Goal: Understand process/instructions: Learn how to perform a task or action

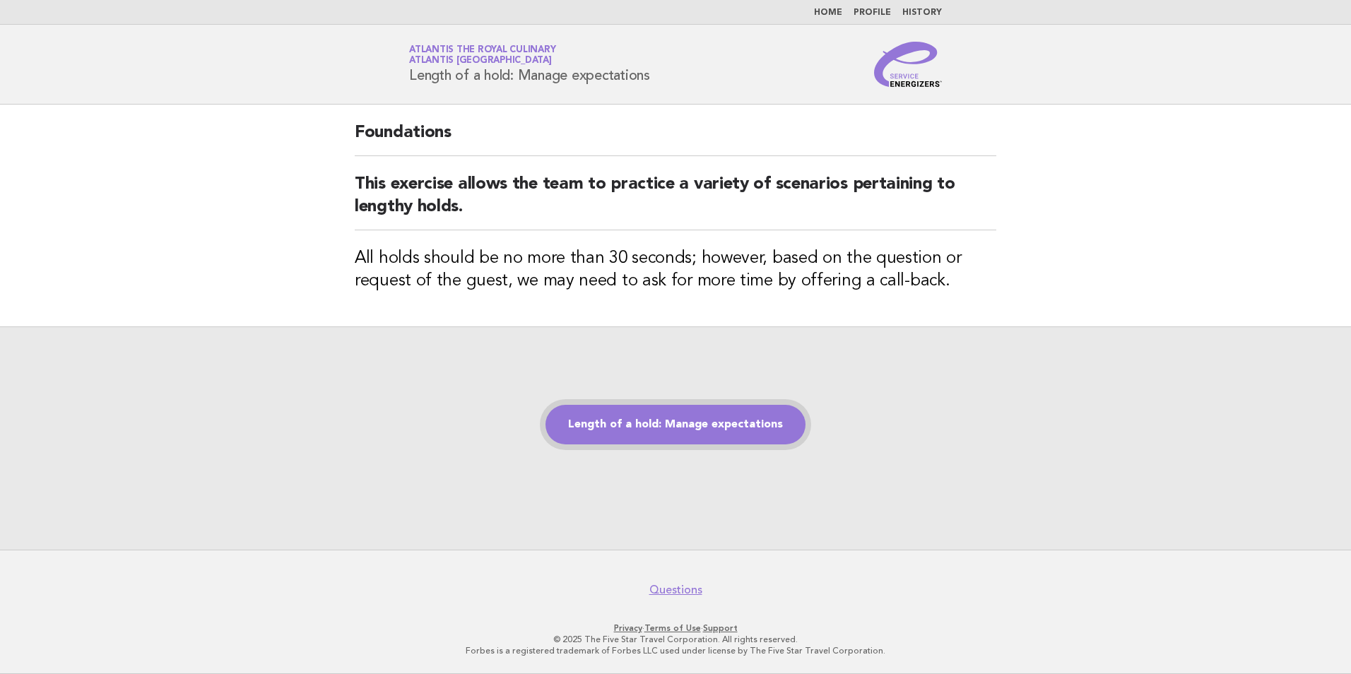
click at [650, 433] on link "Length of a hold: Manage expectations" at bounding box center [676, 425] width 260 height 40
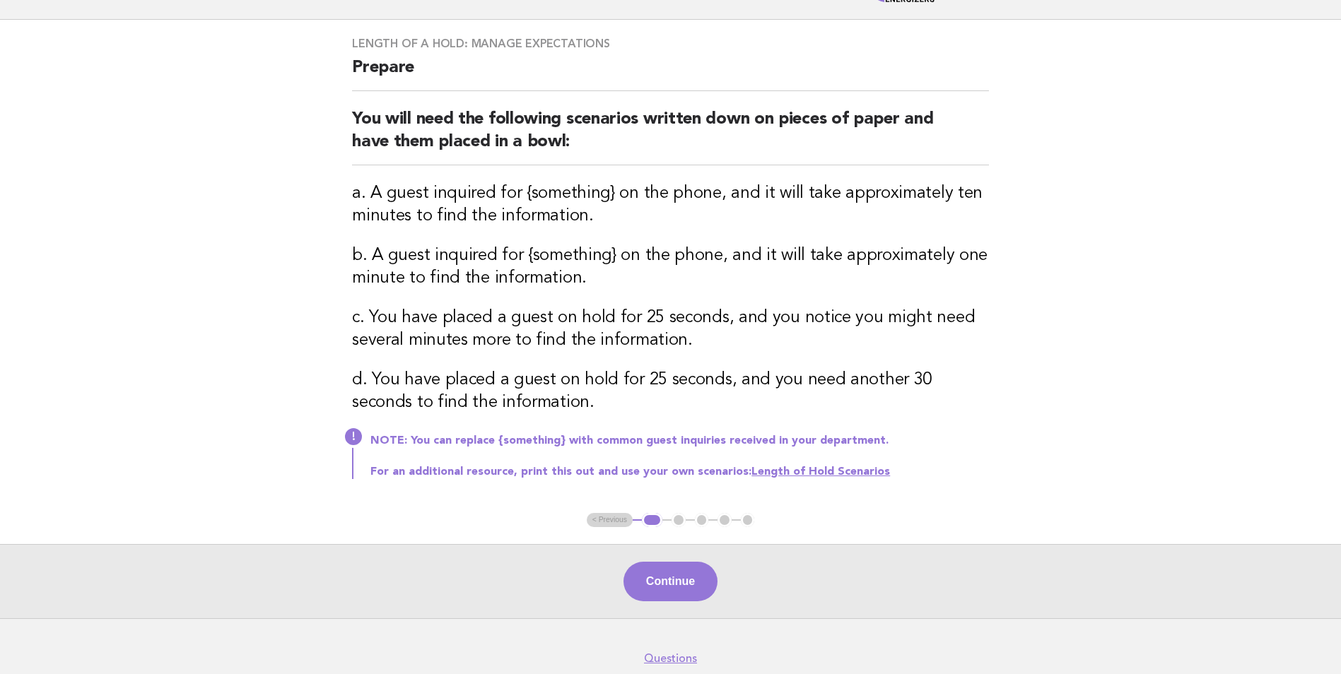
scroll to position [141, 0]
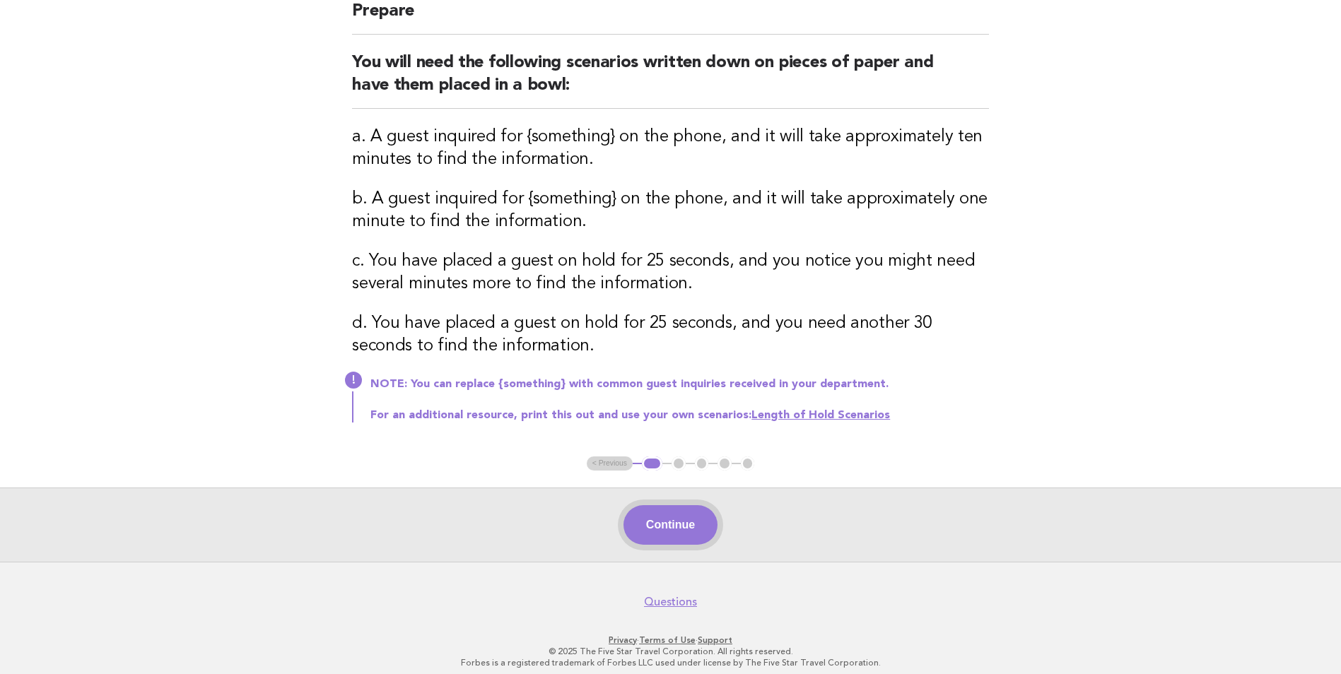
click at [681, 518] on button "Continue" at bounding box center [670, 525] width 94 height 40
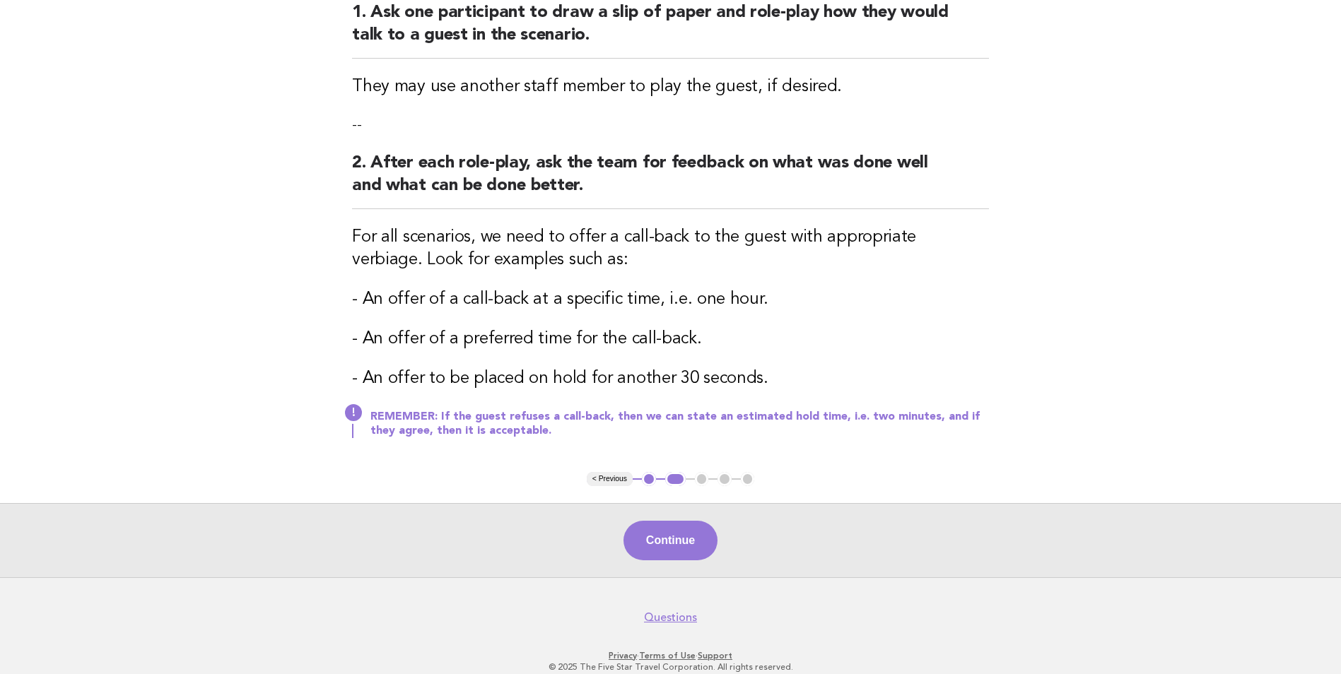
scroll to position [218, 0]
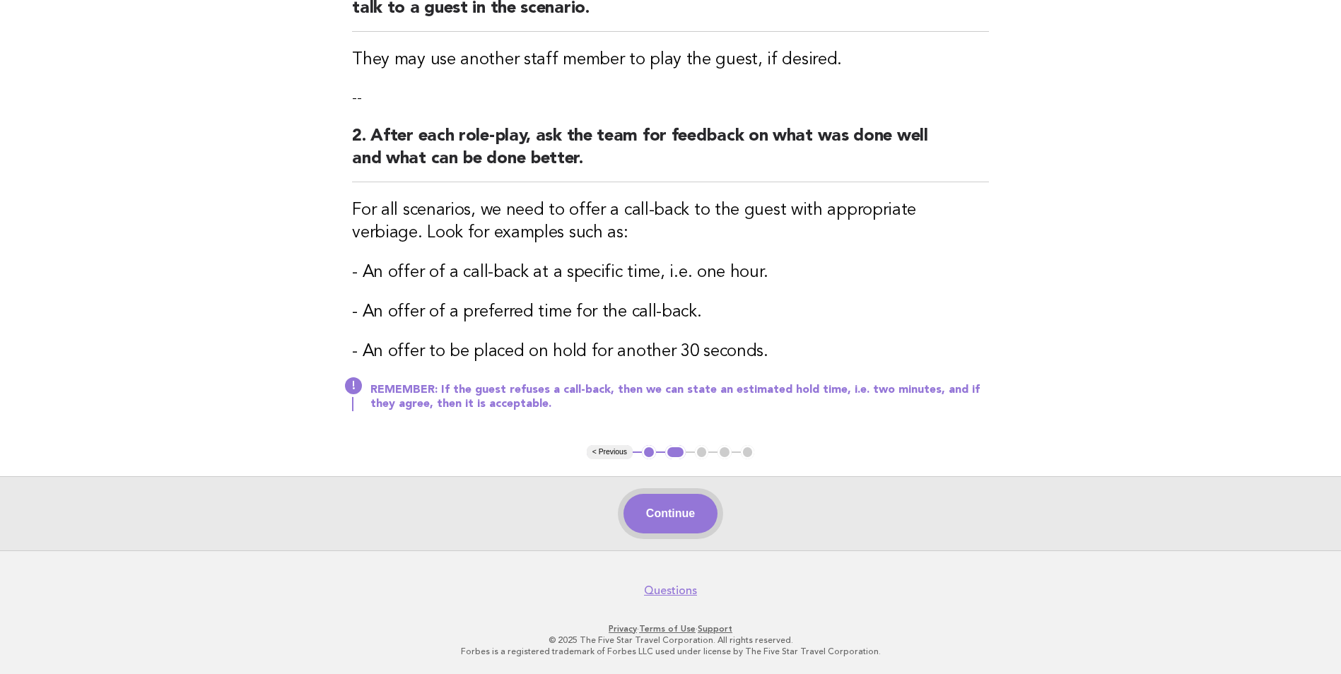
click at [674, 510] on button "Continue" at bounding box center [670, 514] width 94 height 40
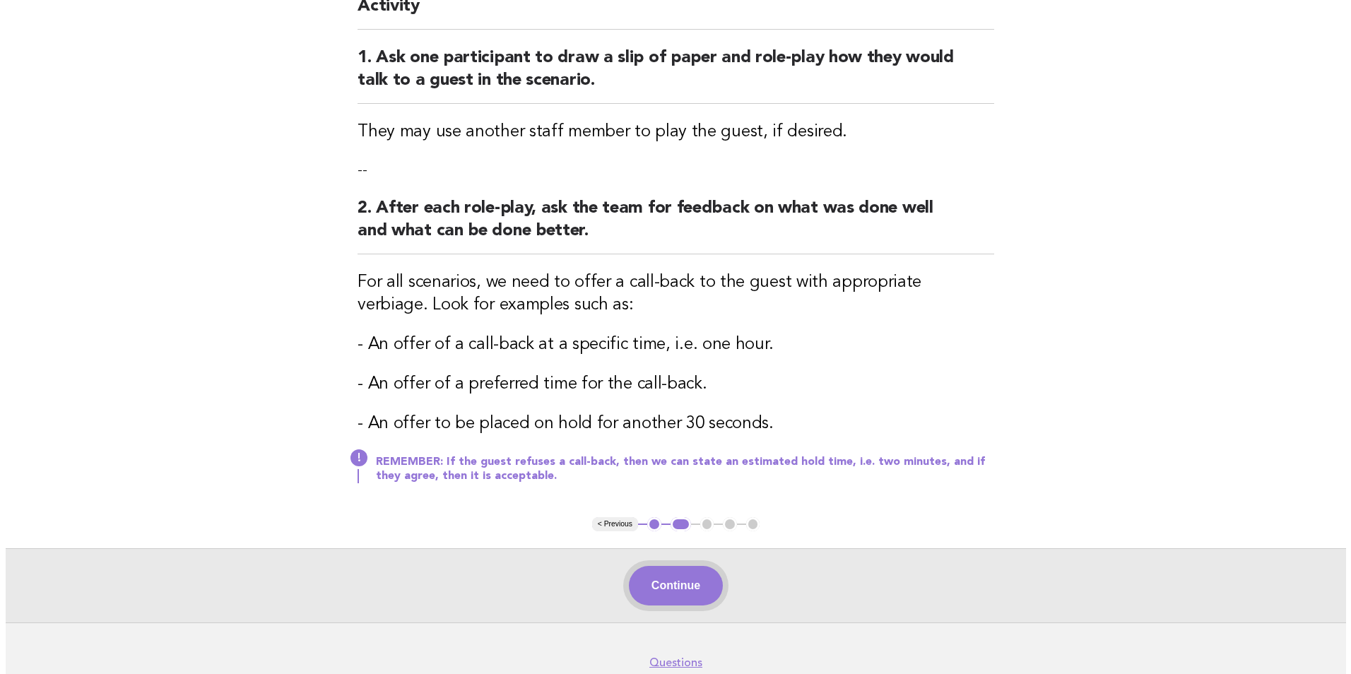
scroll to position [0, 0]
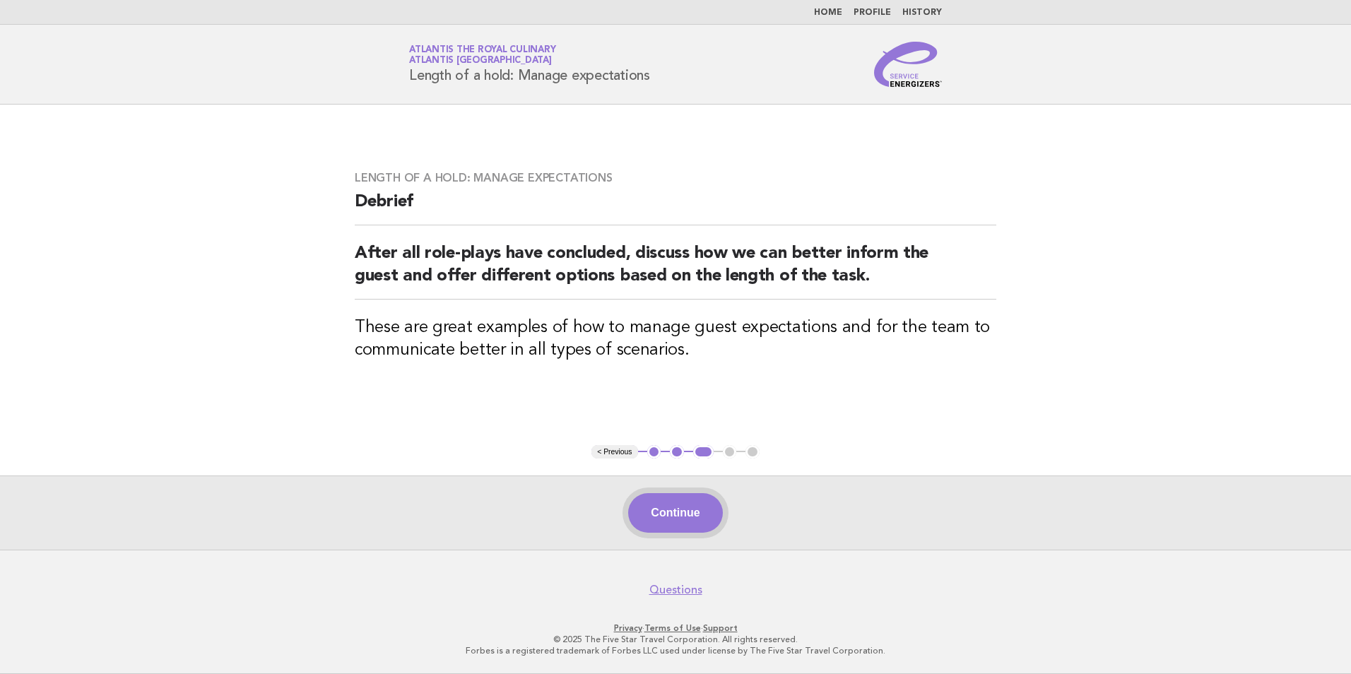
click at [679, 513] on button "Continue" at bounding box center [675, 513] width 94 height 40
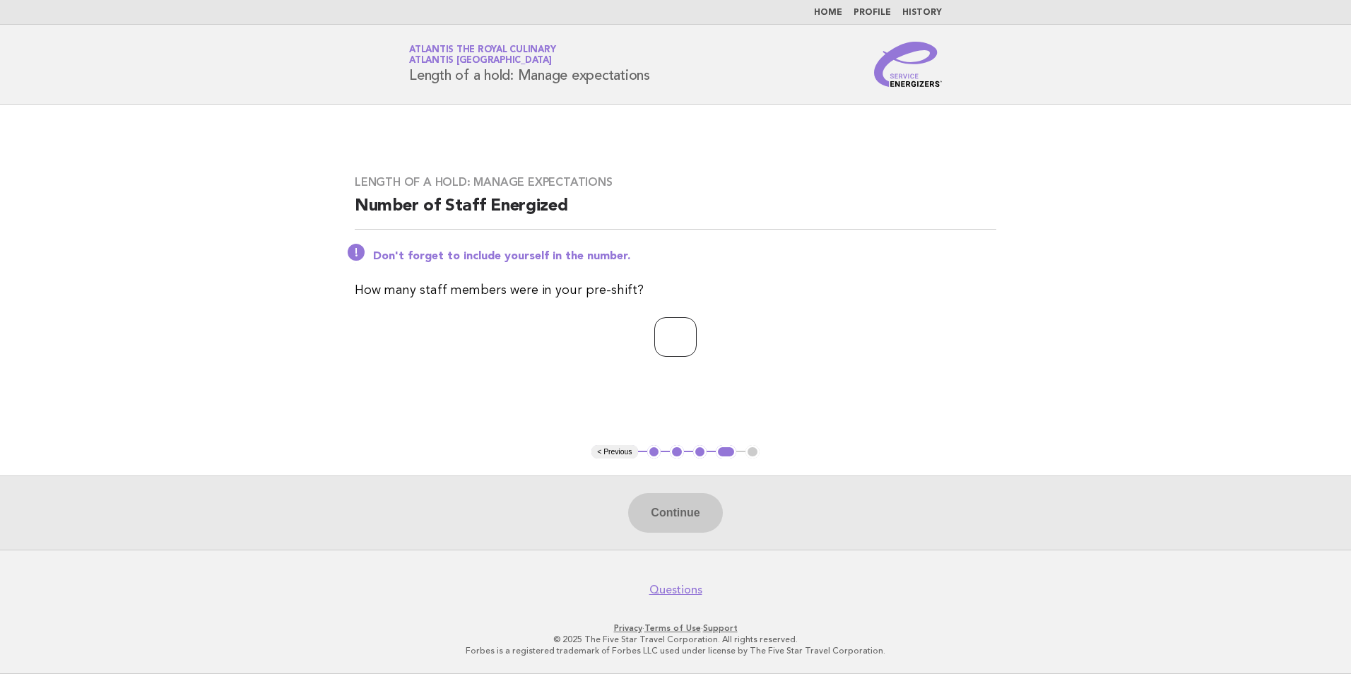
click at [688, 341] on input "number" at bounding box center [675, 337] width 42 height 40
type input "**"
click at [683, 519] on button "Continue" at bounding box center [675, 513] width 94 height 40
